Goal: Find specific page/section: Find specific page/section

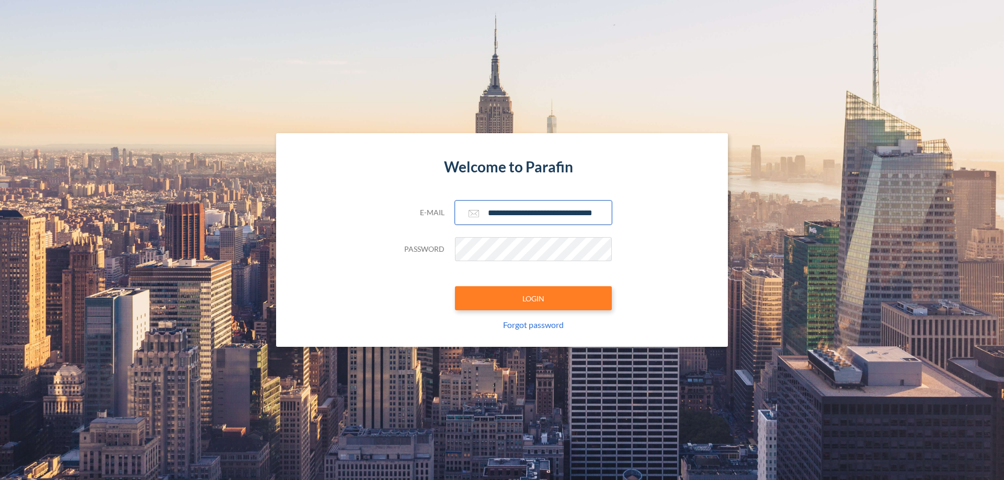
type input "**********"
click at [533, 299] on button "LOGIN" at bounding box center [533, 298] width 157 height 24
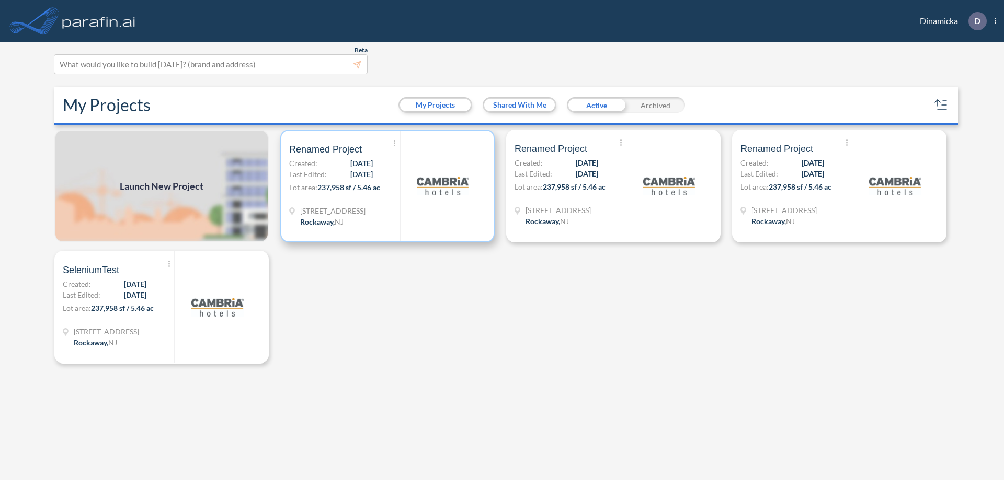
scroll to position [3, 0]
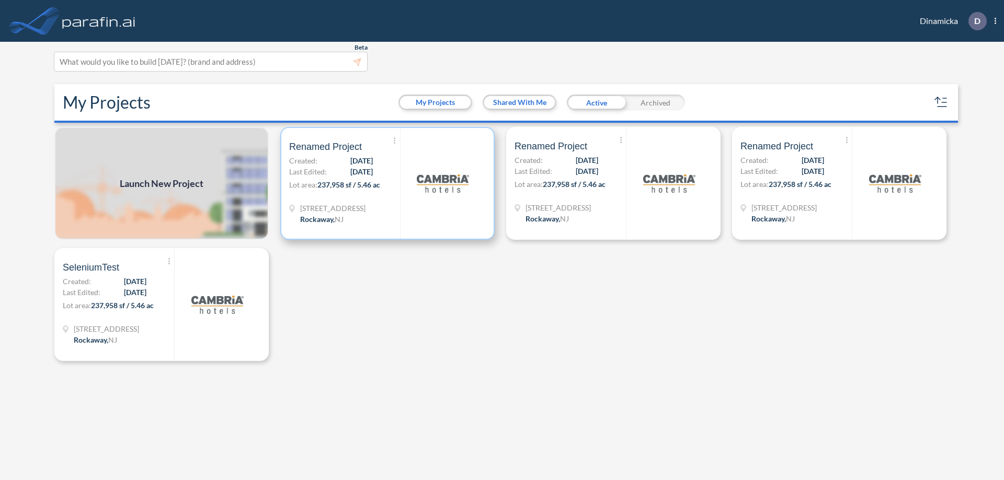
click at [387, 184] on p "Lot area: 237,958 sf / 5.46 ac" at bounding box center [344, 186] width 111 height 15
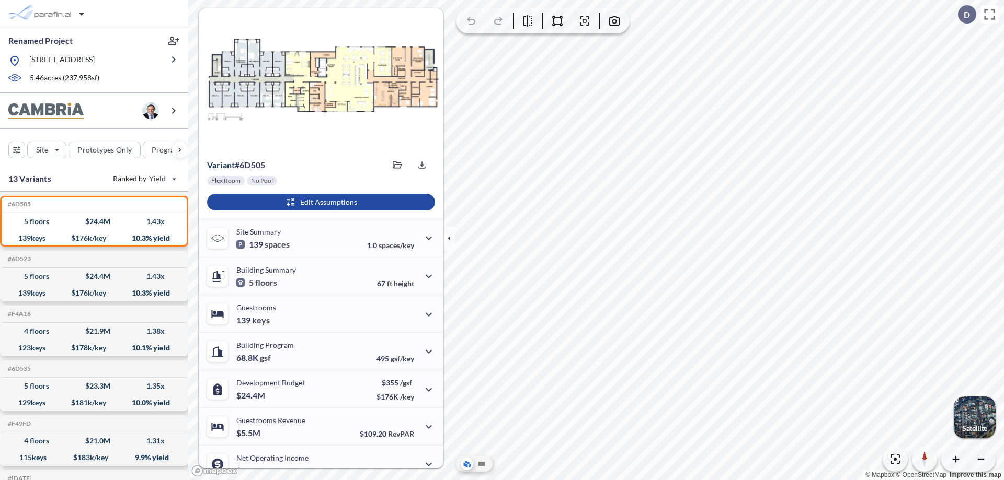
scroll to position [53, 0]
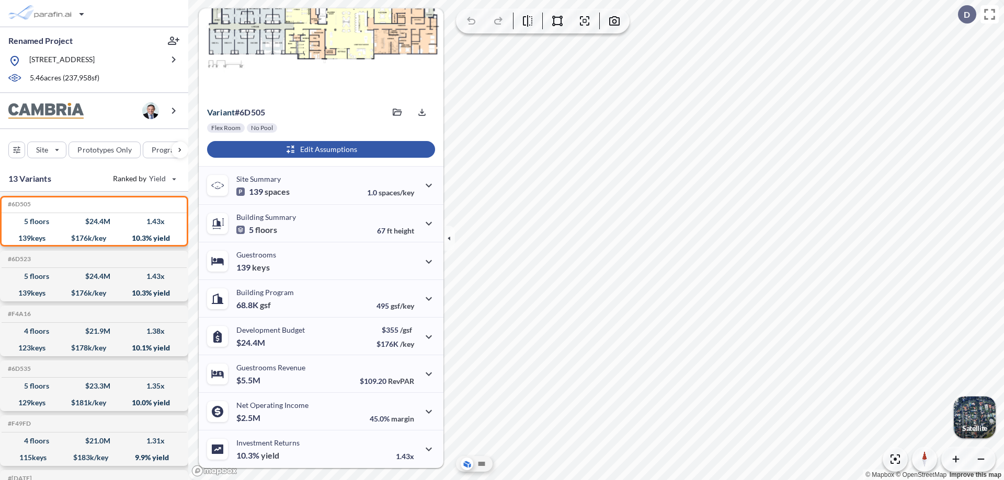
click at [319, 150] on div "button" at bounding box center [321, 149] width 228 height 17
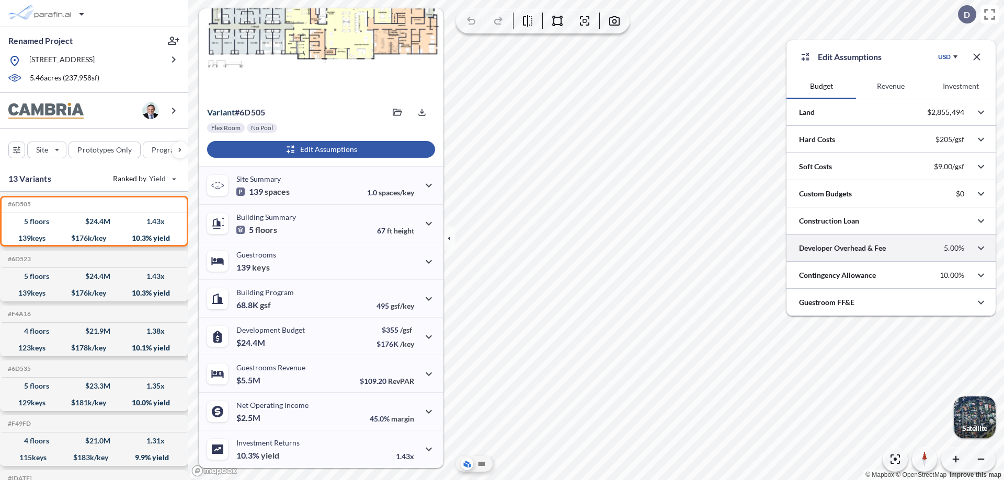
click at [891, 248] on div at bounding box center [890, 248] width 209 height 27
